Goal: Find specific page/section: Locate a particular part of the current website

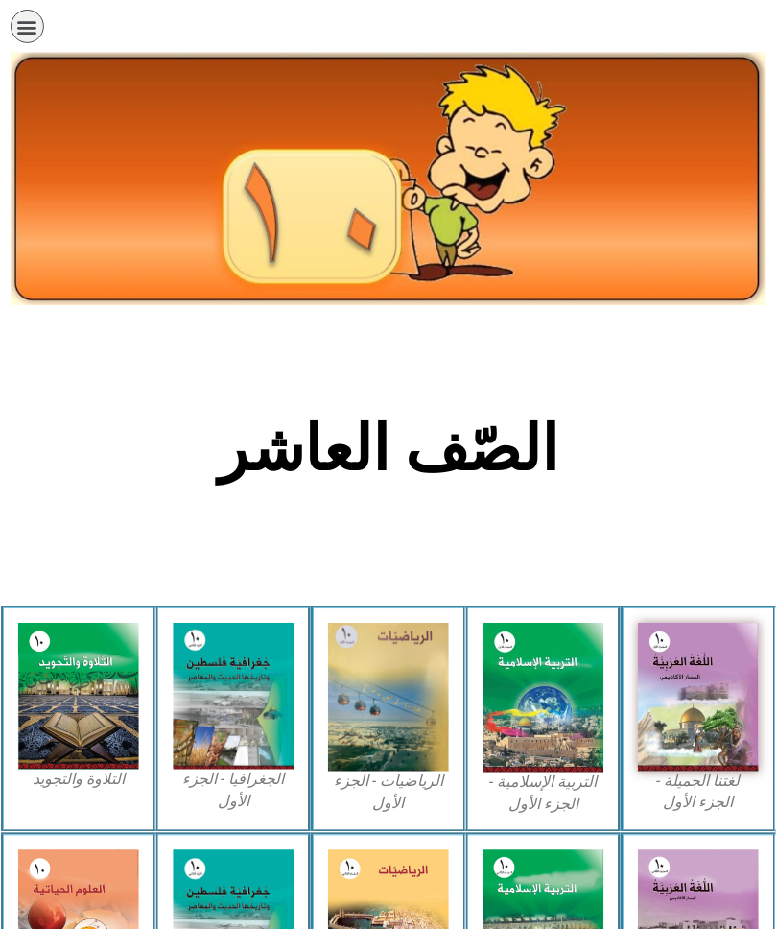
scroll to position [216, 0]
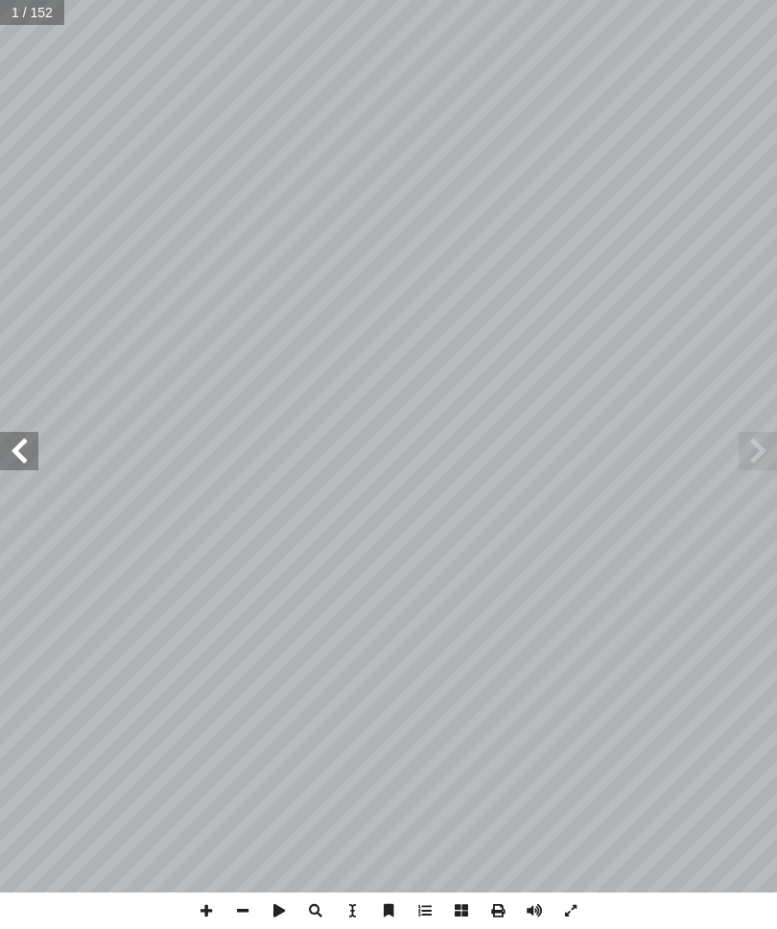
click at [30, 438] on span at bounding box center [19, 451] width 38 height 38
click at [25, 444] on span at bounding box center [19, 451] width 38 height 38
click at [31, 442] on span at bounding box center [19, 451] width 38 height 38
click at [764, 453] on span at bounding box center [758, 451] width 38 height 38
click at [15, 442] on span at bounding box center [19, 451] width 38 height 38
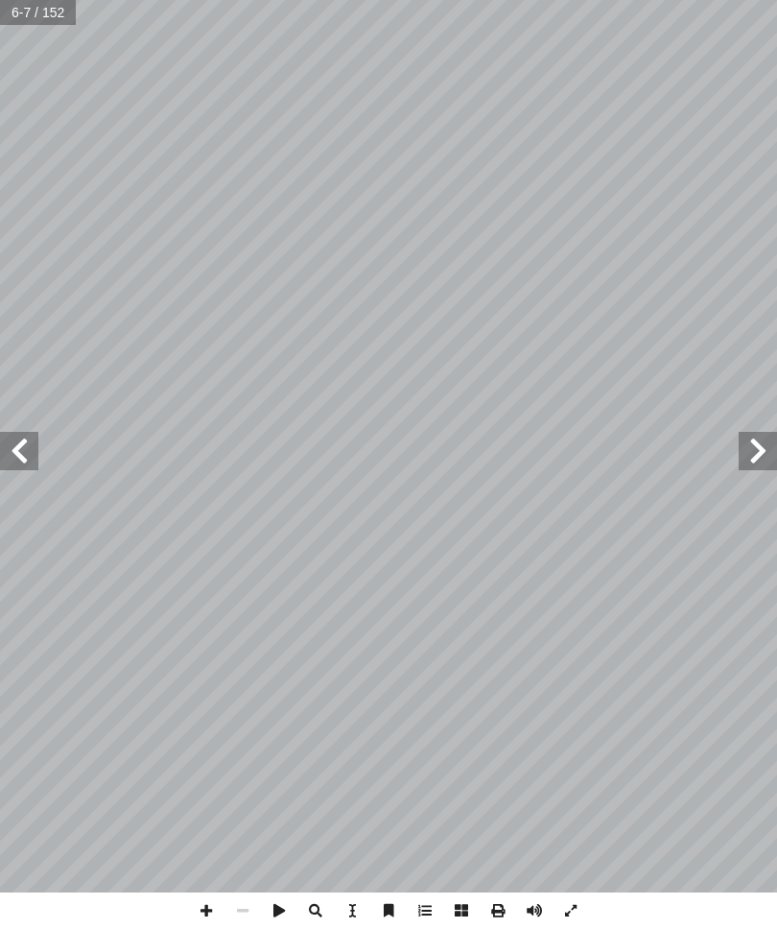
click at [29, 451] on span at bounding box center [19, 451] width 38 height 38
click at [20, 440] on span at bounding box center [19, 451] width 38 height 38
click at [25, 446] on span at bounding box center [19, 451] width 38 height 38
click at [17, 443] on span at bounding box center [19, 451] width 38 height 38
click at [31, 441] on span at bounding box center [19, 451] width 38 height 38
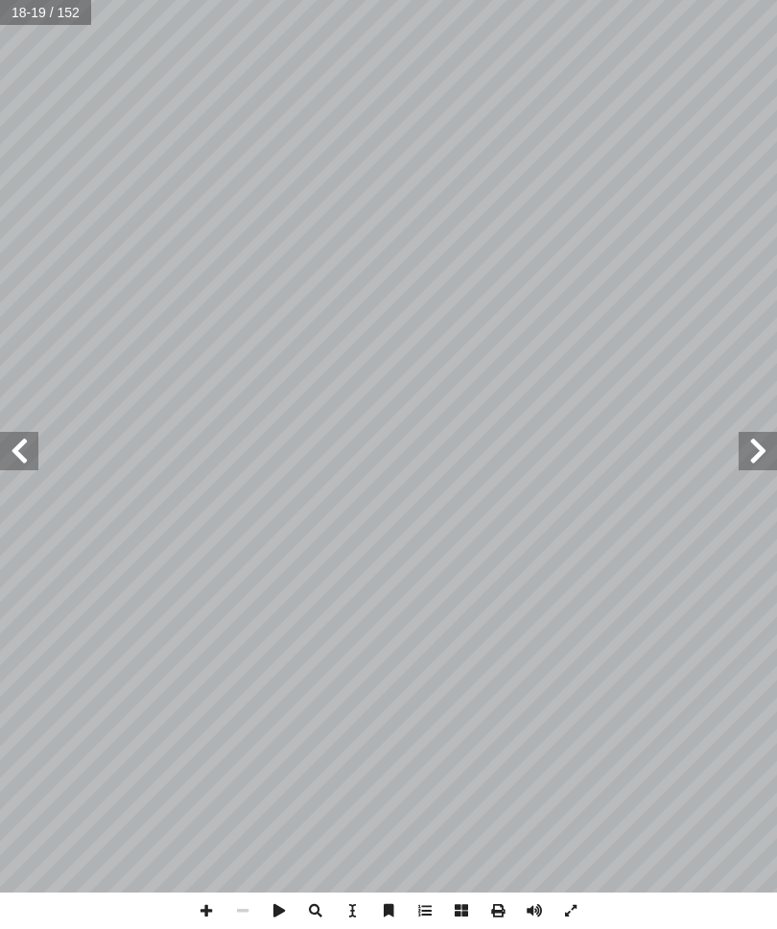
click at [25, 442] on span at bounding box center [19, 451] width 38 height 38
click at [28, 454] on span at bounding box center [19, 451] width 38 height 38
click at [26, 450] on span at bounding box center [19, 451] width 38 height 38
click at [29, 449] on span at bounding box center [19, 451] width 38 height 38
click at [27, 447] on span at bounding box center [19, 451] width 38 height 38
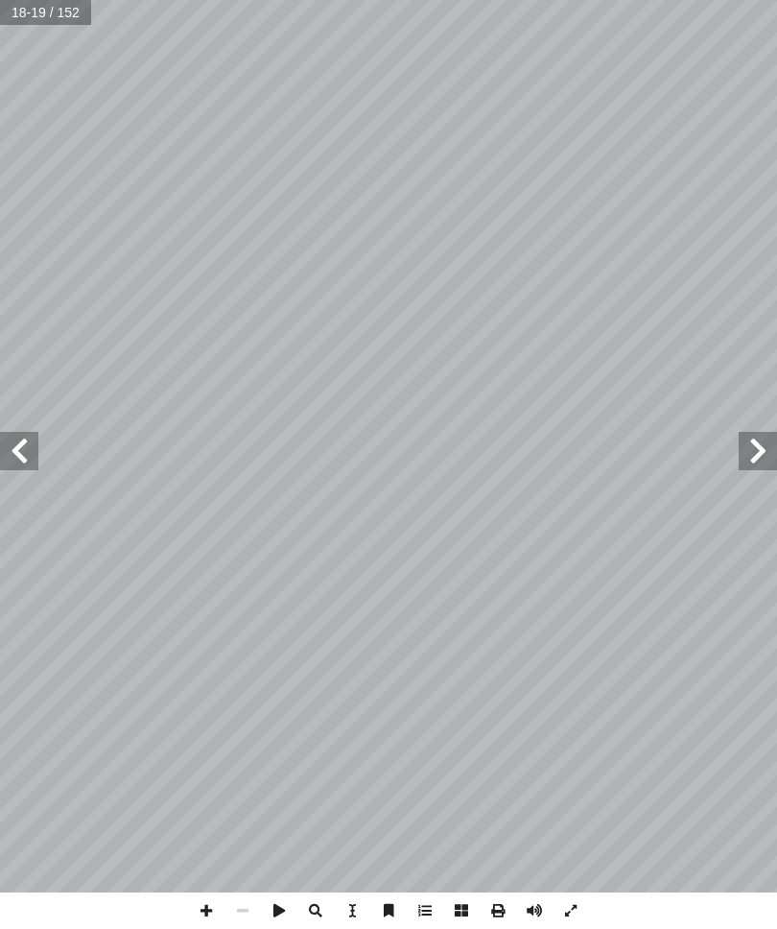
click at [29, 451] on span at bounding box center [19, 451] width 38 height 38
click at [31, 452] on span at bounding box center [19, 451] width 38 height 38
click at [32, 448] on span at bounding box center [19, 451] width 38 height 38
click at [31, 447] on span at bounding box center [19, 451] width 38 height 38
click at [32, 449] on span at bounding box center [19, 451] width 38 height 38
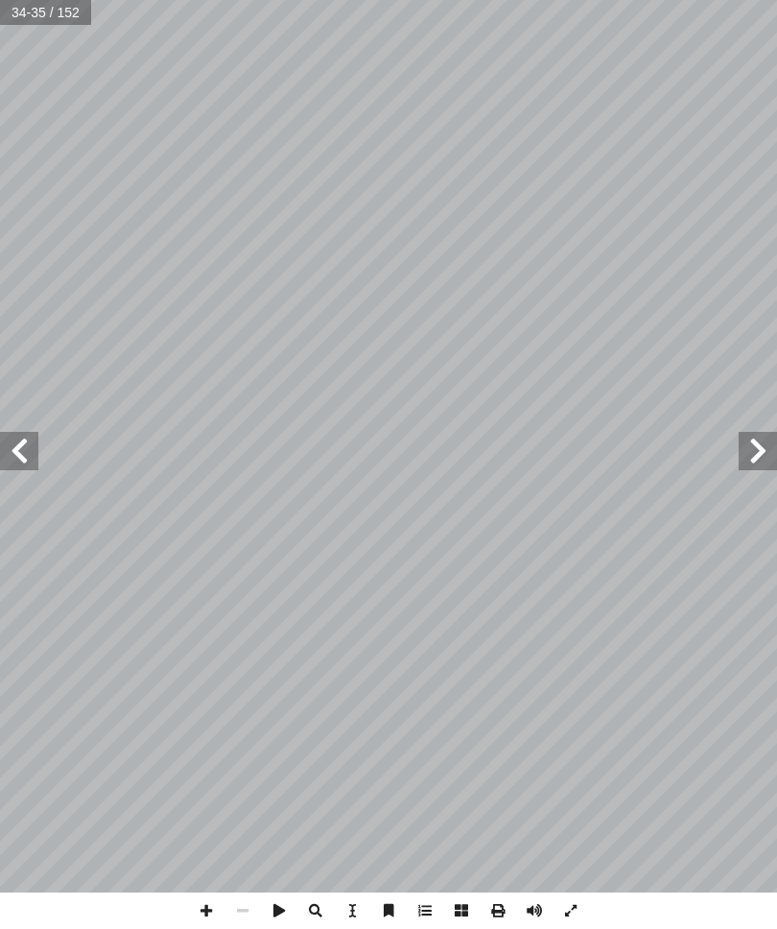
click at [751, 457] on span at bounding box center [758, 451] width 38 height 38
click at [29, 457] on span at bounding box center [19, 451] width 38 height 38
click at [740, 437] on span at bounding box center [758, 451] width 38 height 38
click at [740, 442] on span at bounding box center [758, 451] width 38 height 38
click at [36, 448] on span at bounding box center [19, 451] width 38 height 38
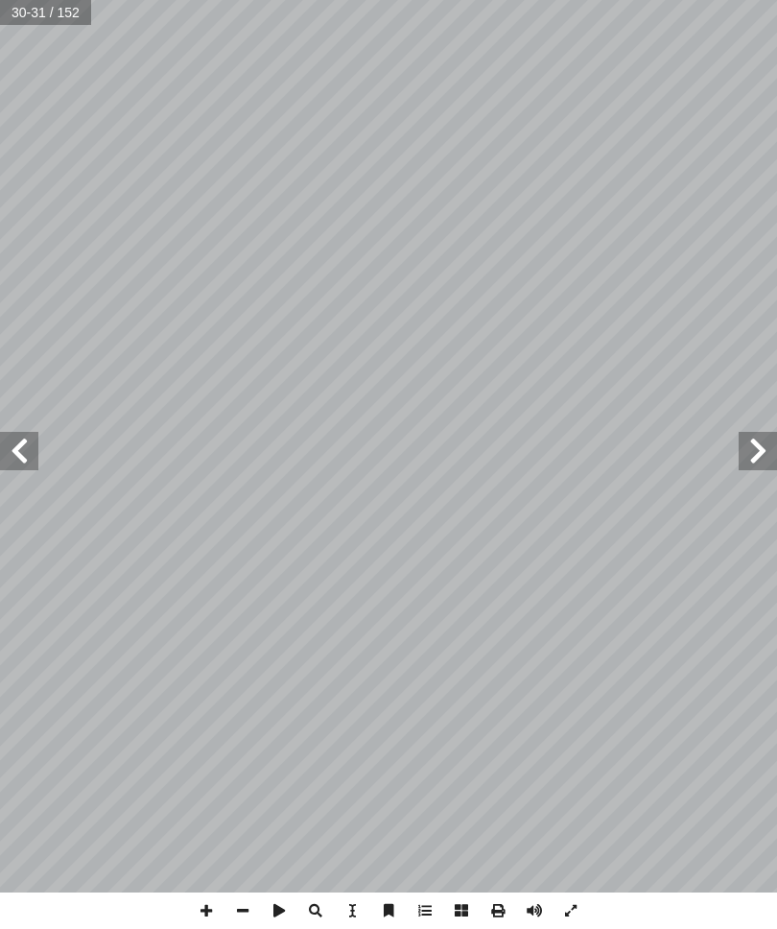
click at [16, 451] on span at bounding box center [19, 451] width 38 height 38
